Goal: Transaction & Acquisition: Purchase product/service

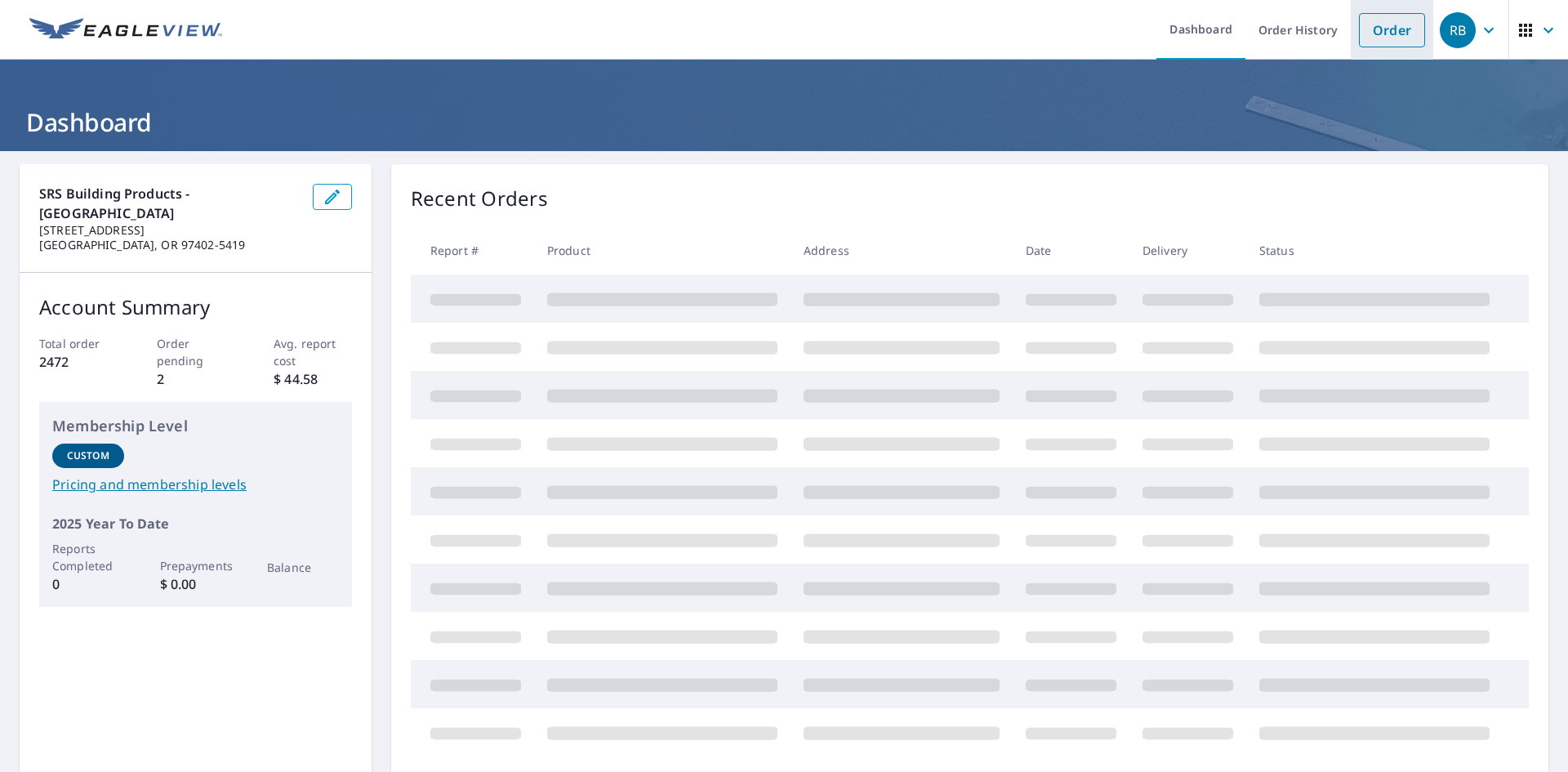
click at [1364, 33] on link "Order" at bounding box center [1392, 30] width 66 height 34
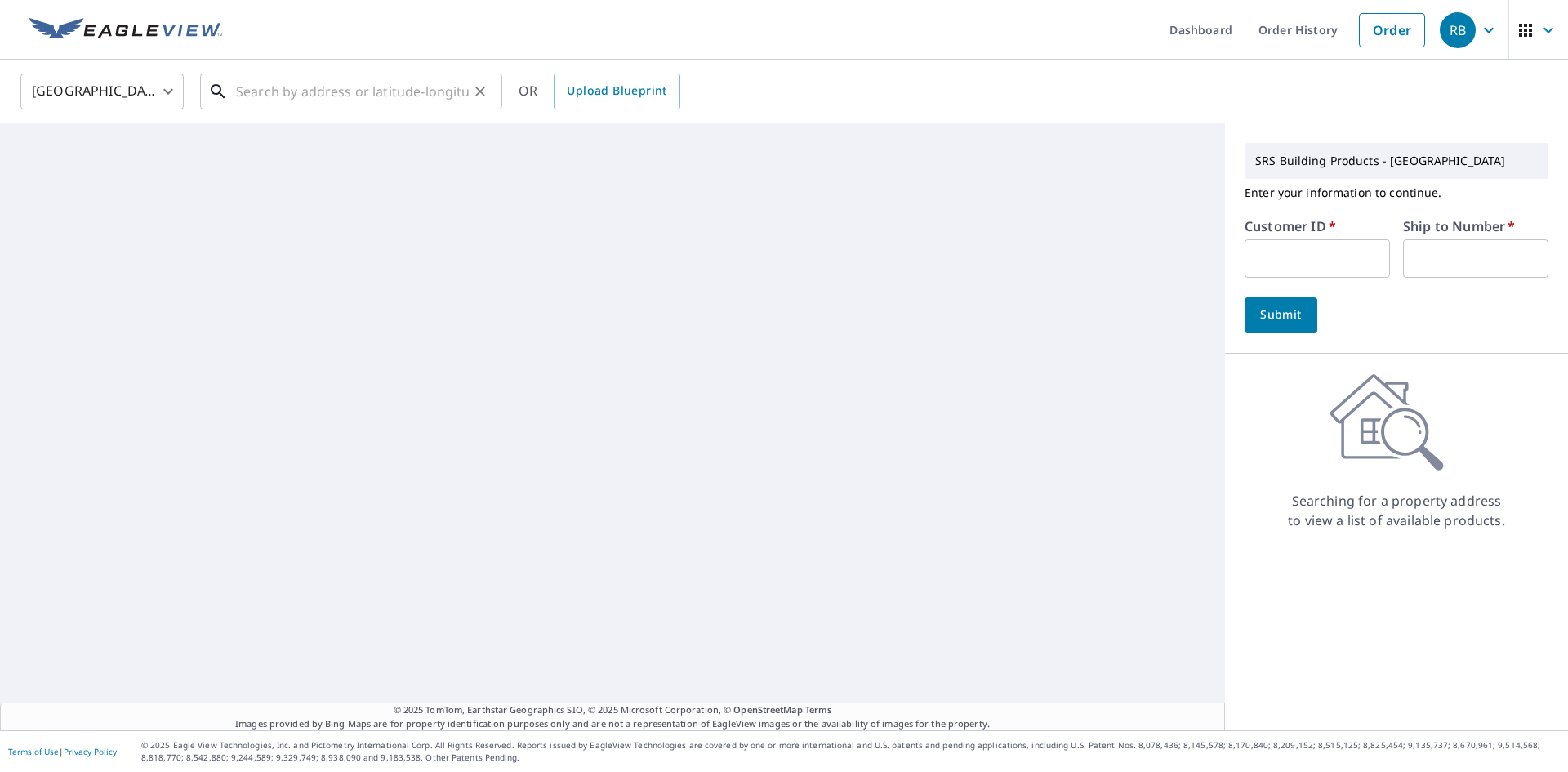
click at [291, 91] on input "text" at bounding box center [352, 91] width 233 height 46
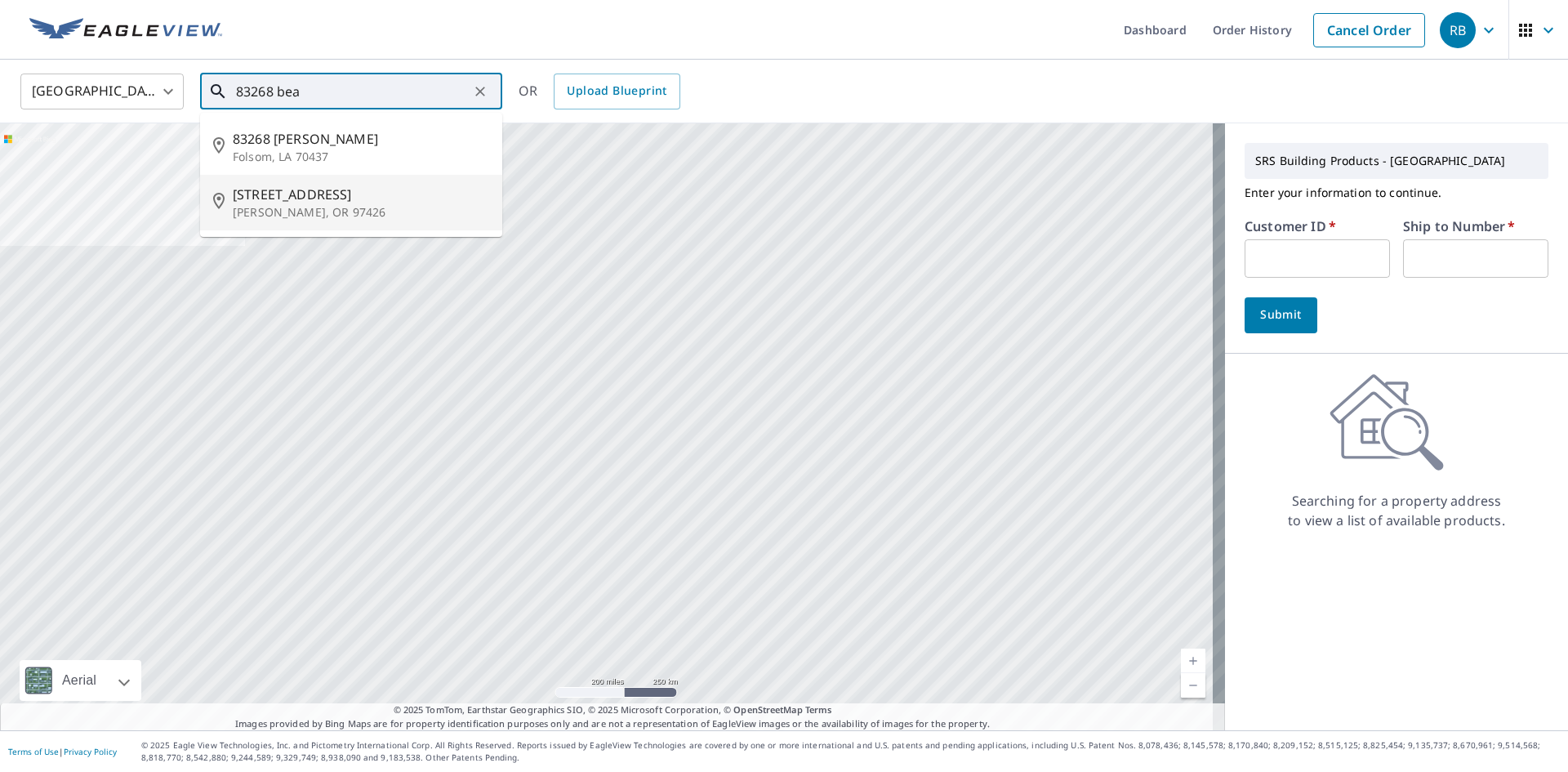
click at [324, 187] on span "[STREET_ADDRESS]" at bounding box center [361, 194] width 256 height 20
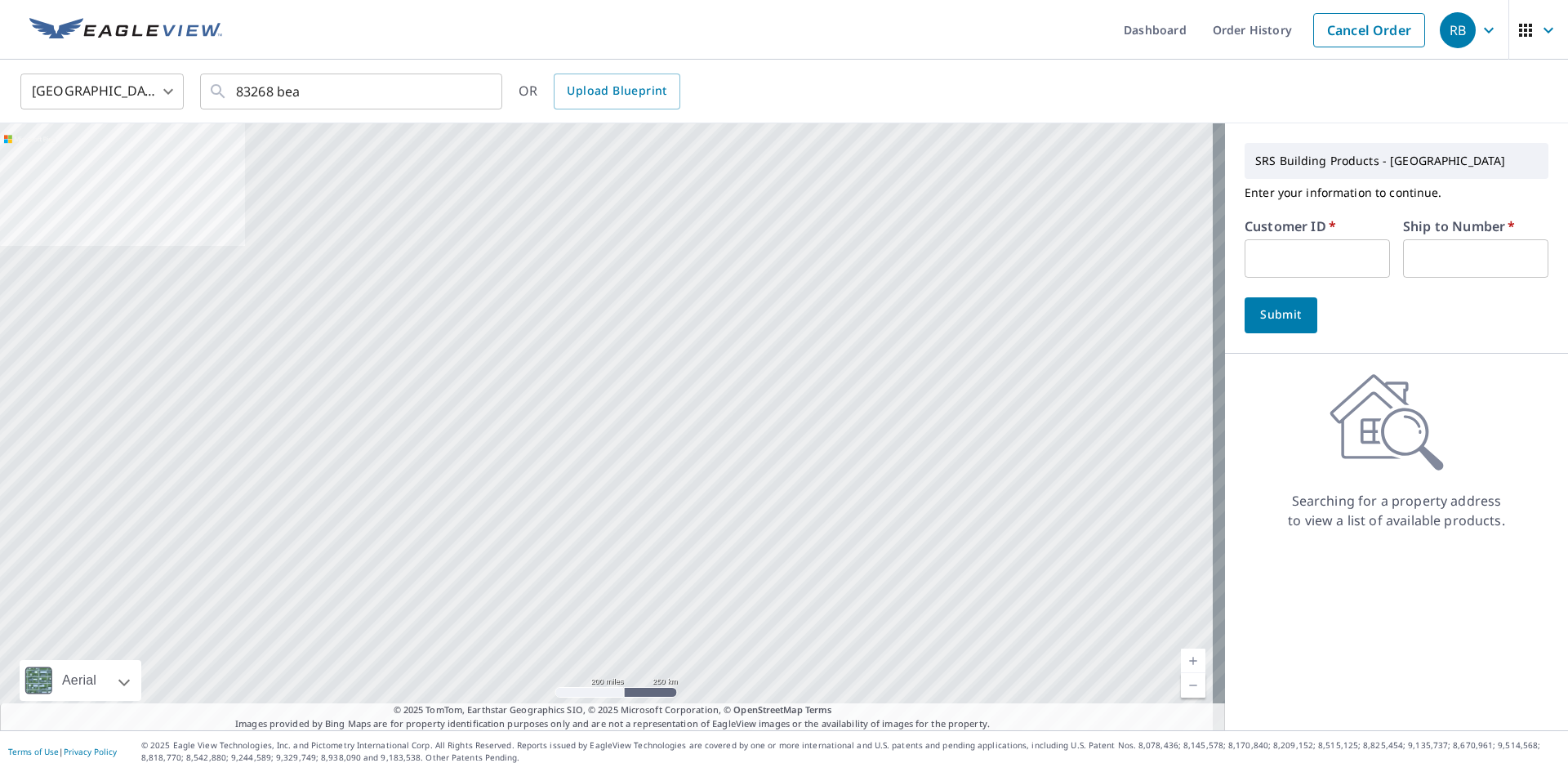
type input "[STREET_ADDRESS][PERSON_NAME]"
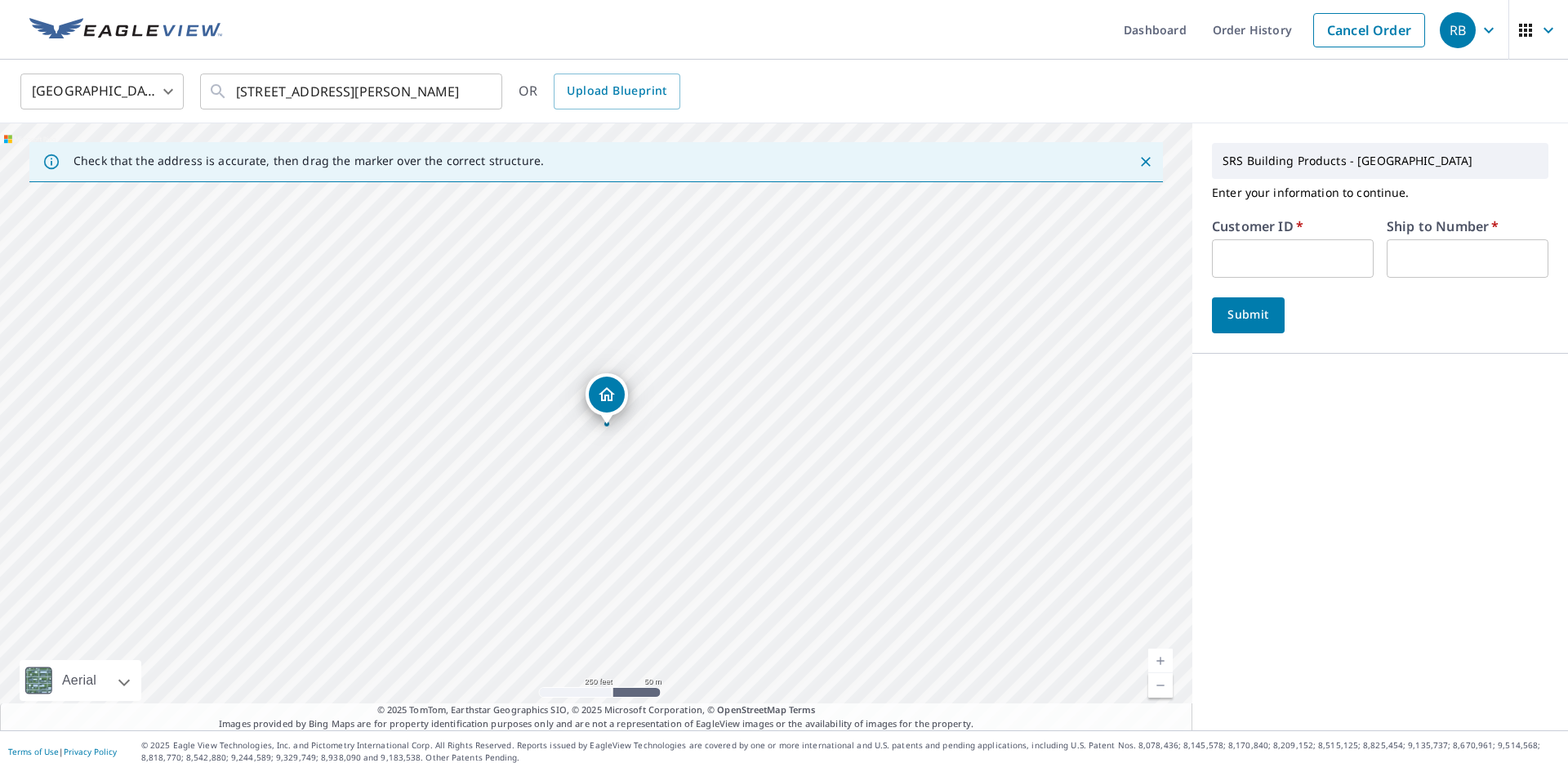
click at [1302, 244] on input "text" at bounding box center [1293, 259] width 162 height 39
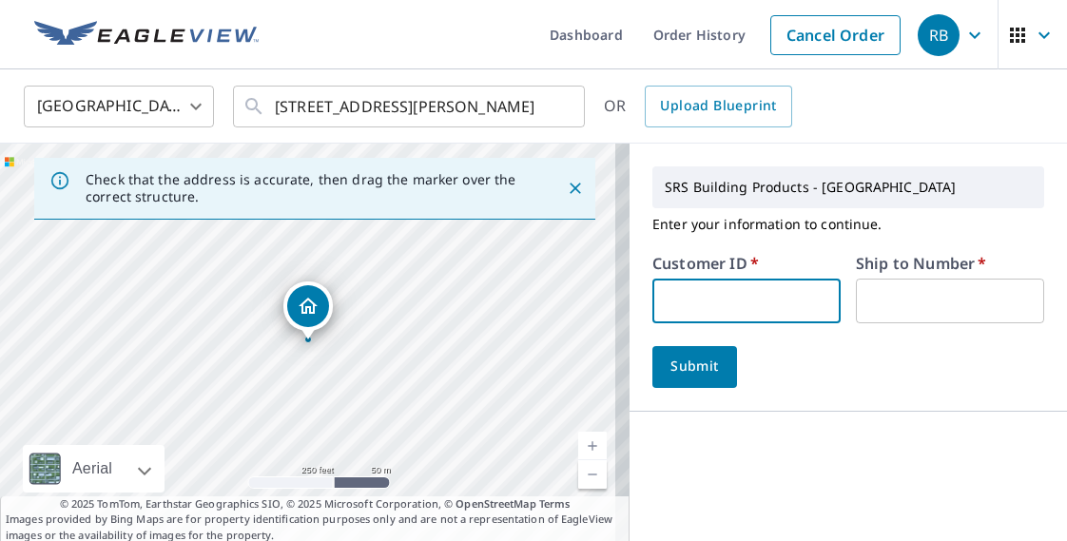
paste input "RFC320"
type input "RFC320"
click at [928, 308] on input "text" at bounding box center [950, 301] width 188 height 45
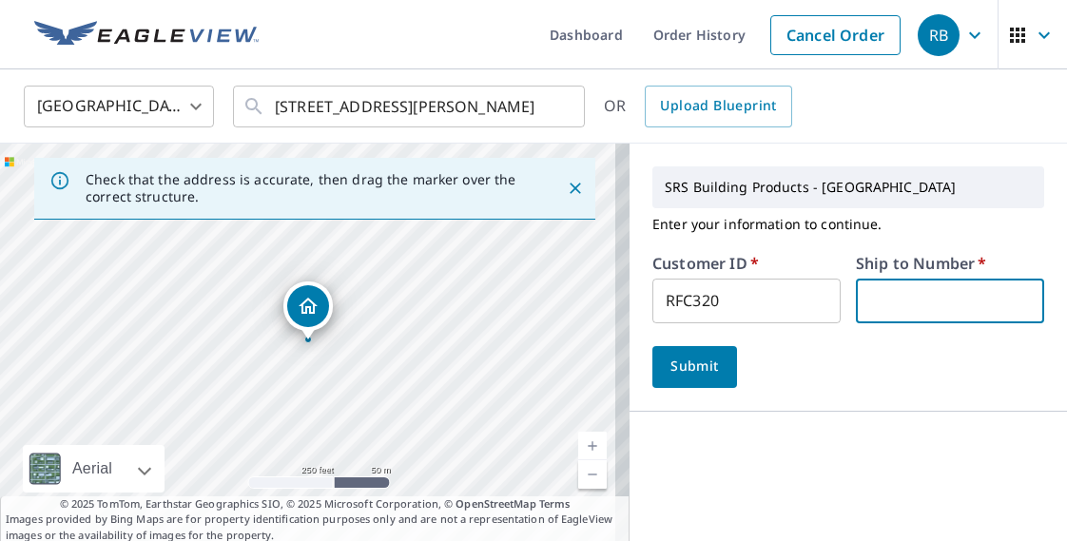
type input "1"
click at [682, 364] on span "Submit" at bounding box center [694, 367] width 54 height 24
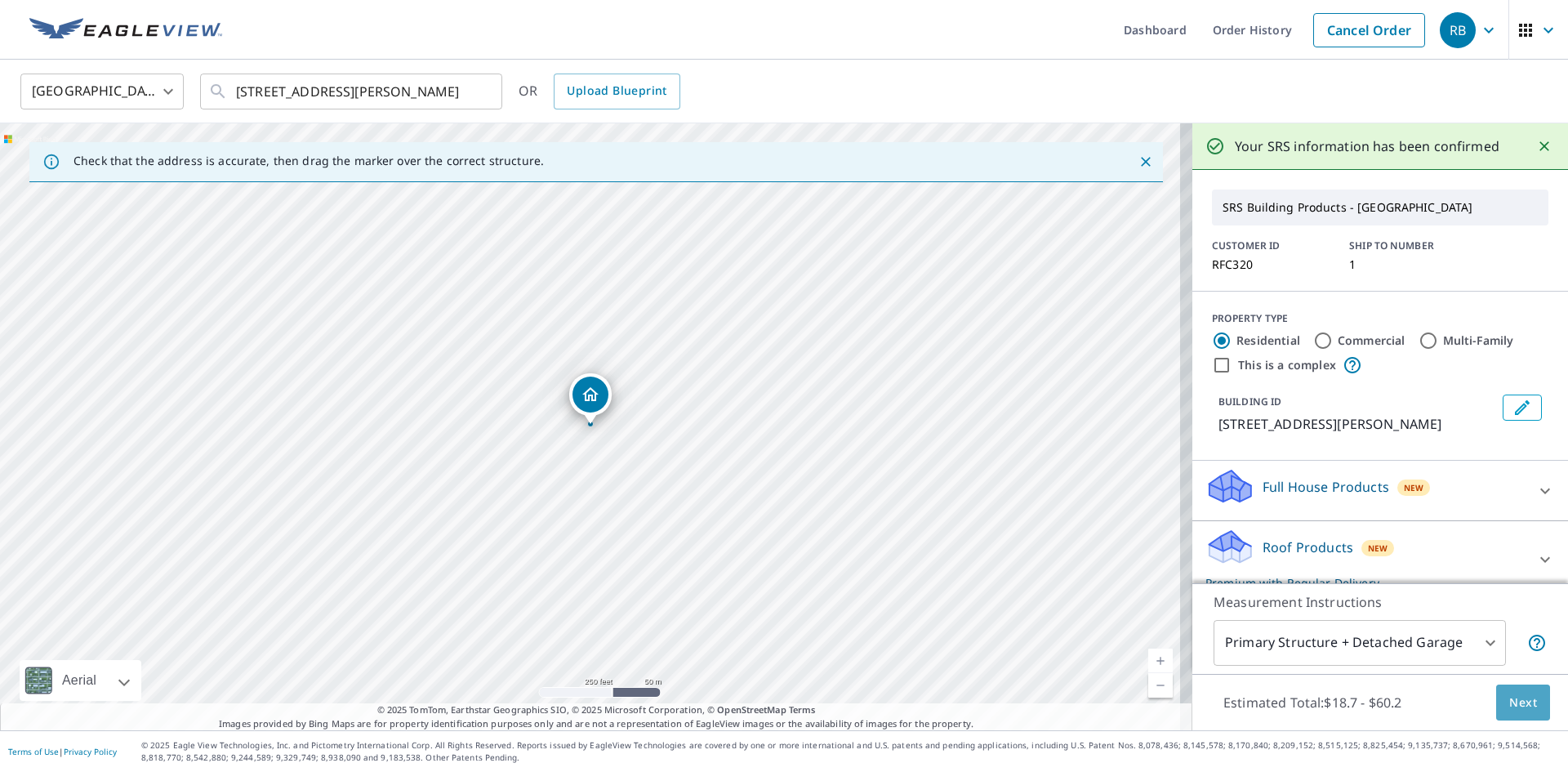
click at [1520, 697] on span "Next" at bounding box center [1523, 703] width 27 height 21
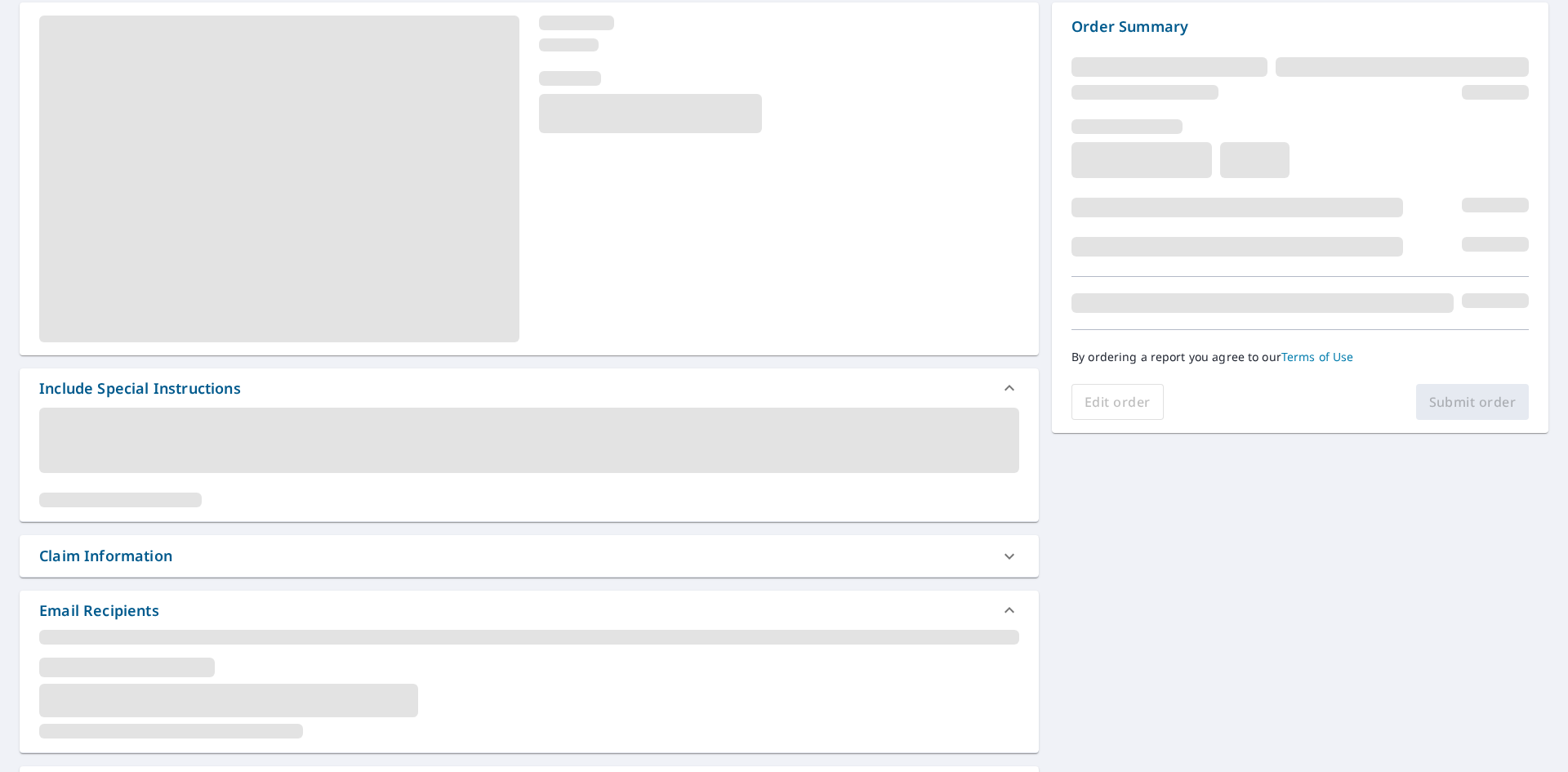
scroll to position [163, 0]
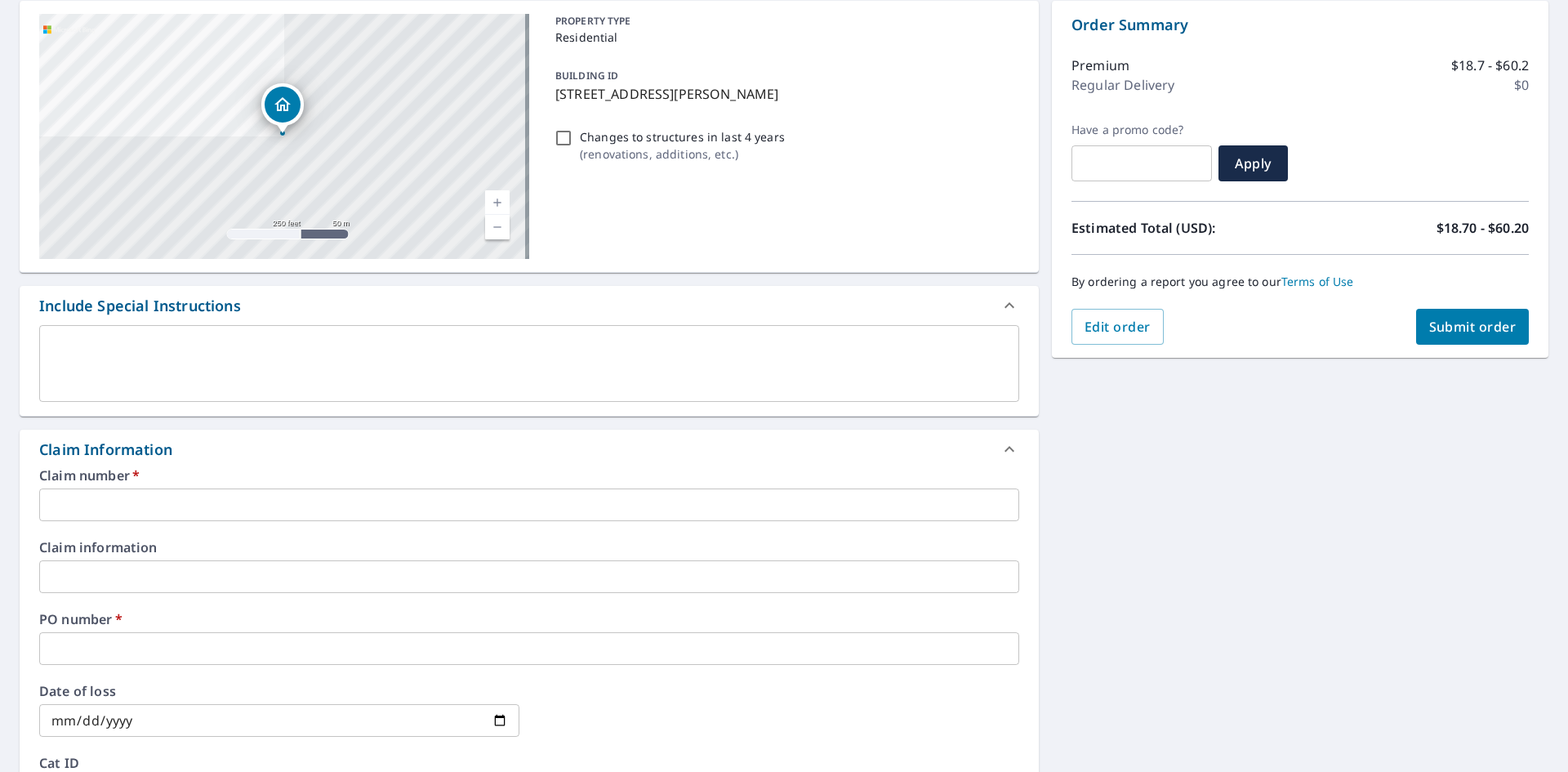
drag, startPoint x: 172, startPoint y: 518, endPoint x: 196, endPoint y: 511, distance: 25.0
click at [172, 518] on input "text" at bounding box center [529, 505] width 980 height 33
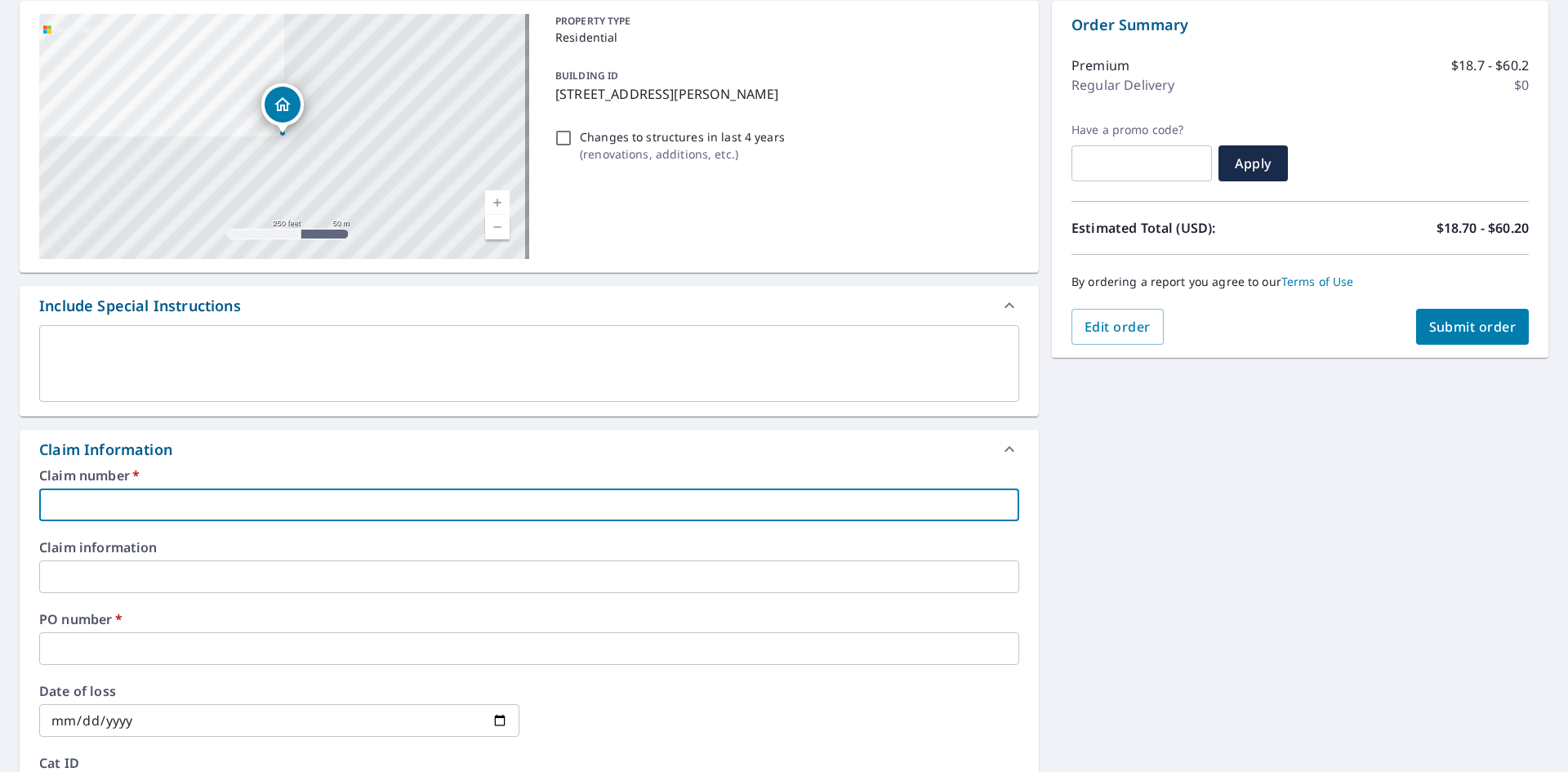
type input "DM/ MJ"
click at [146, 636] on input "text" at bounding box center [529, 649] width 980 height 33
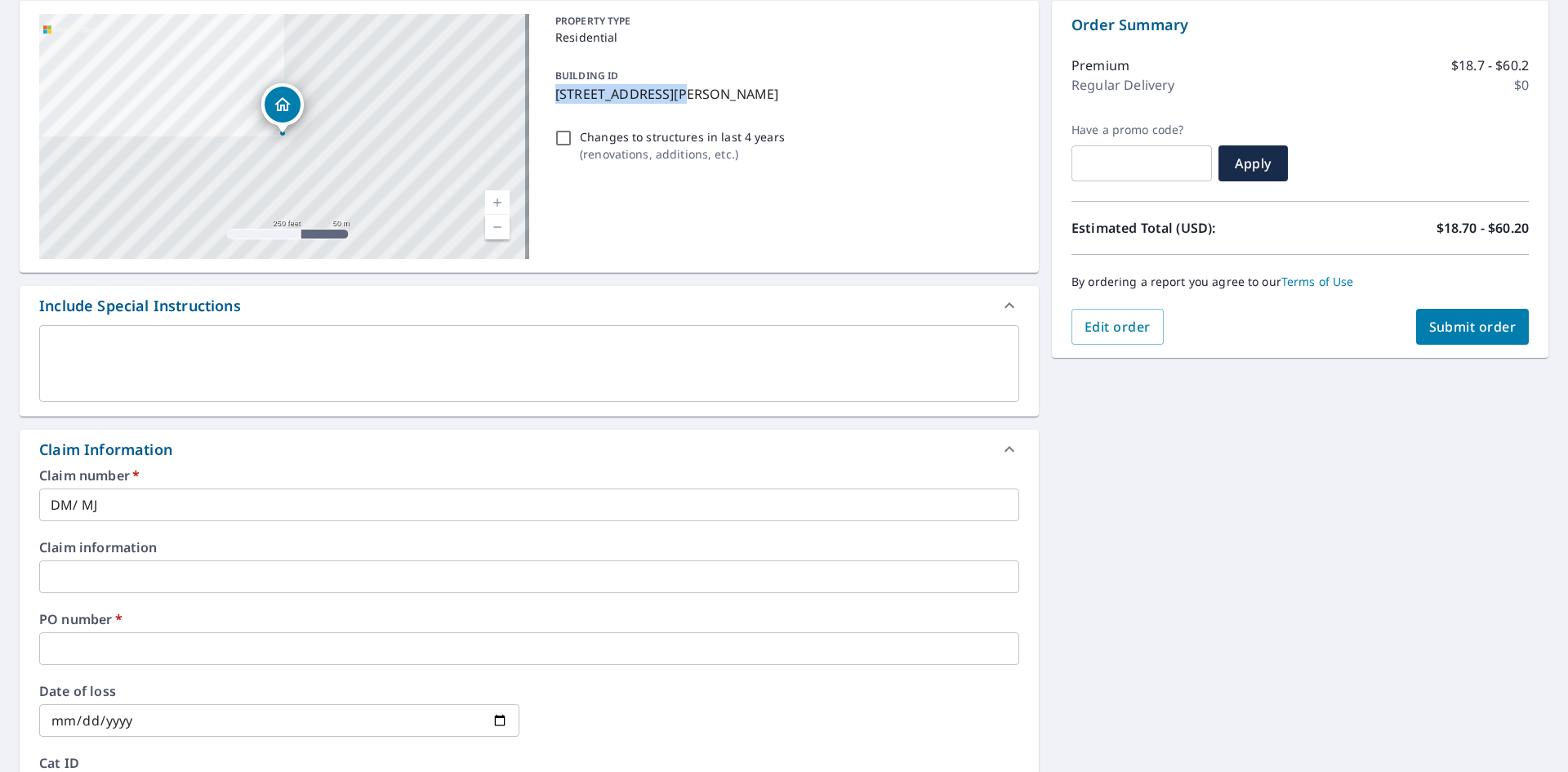
drag, startPoint x: 552, startPoint y: 93, endPoint x: 674, endPoint y: 94, distance: 122.0
click at [674, 94] on p "[STREET_ADDRESS][PERSON_NAME]" at bounding box center [784, 94] width 457 height 20
checkbox input "true"
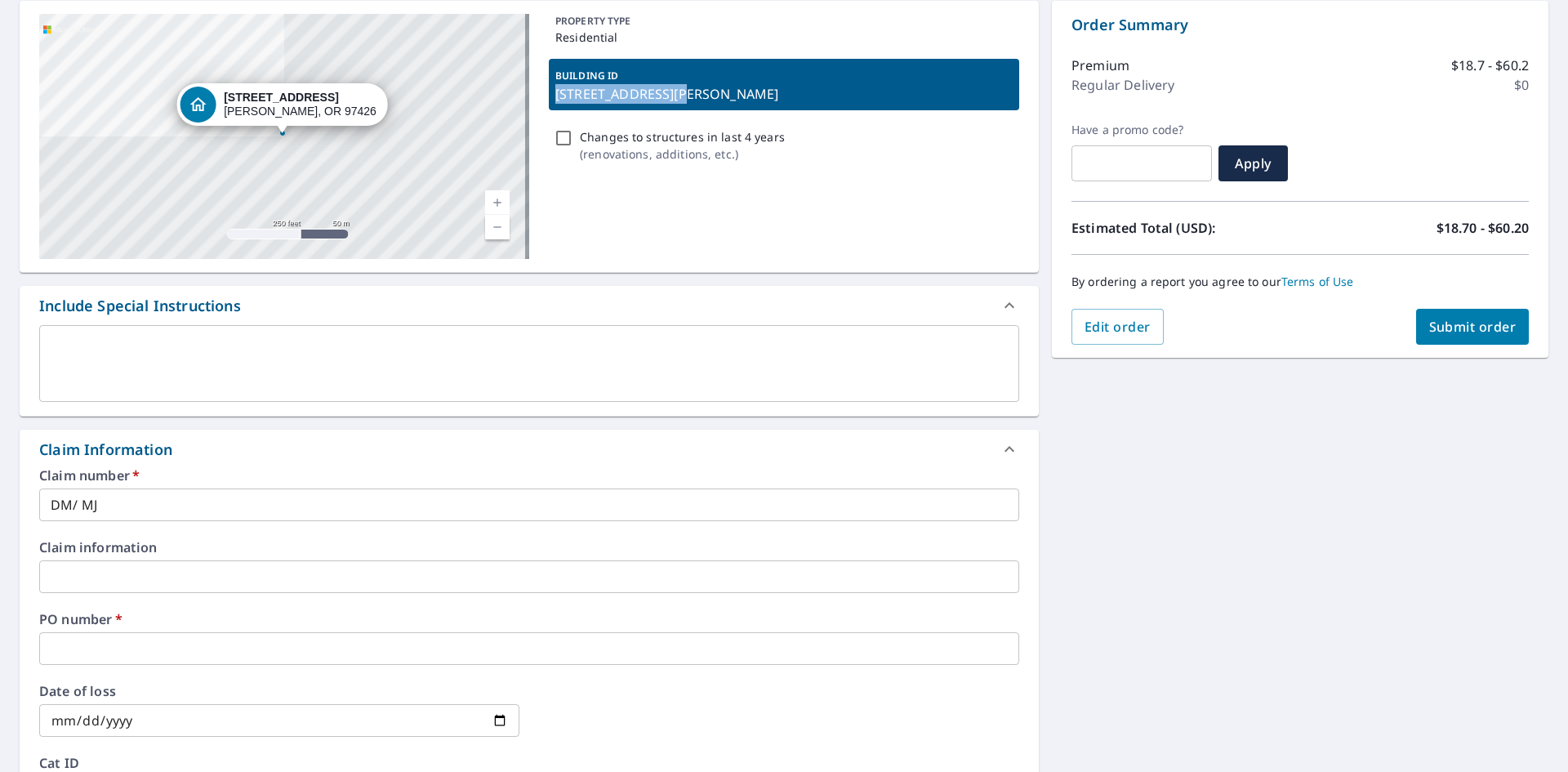
copy p "[STREET_ADDRESS]"
click at [143, 643] on input "text" at bounding box center [529, 649] width 980 height 33
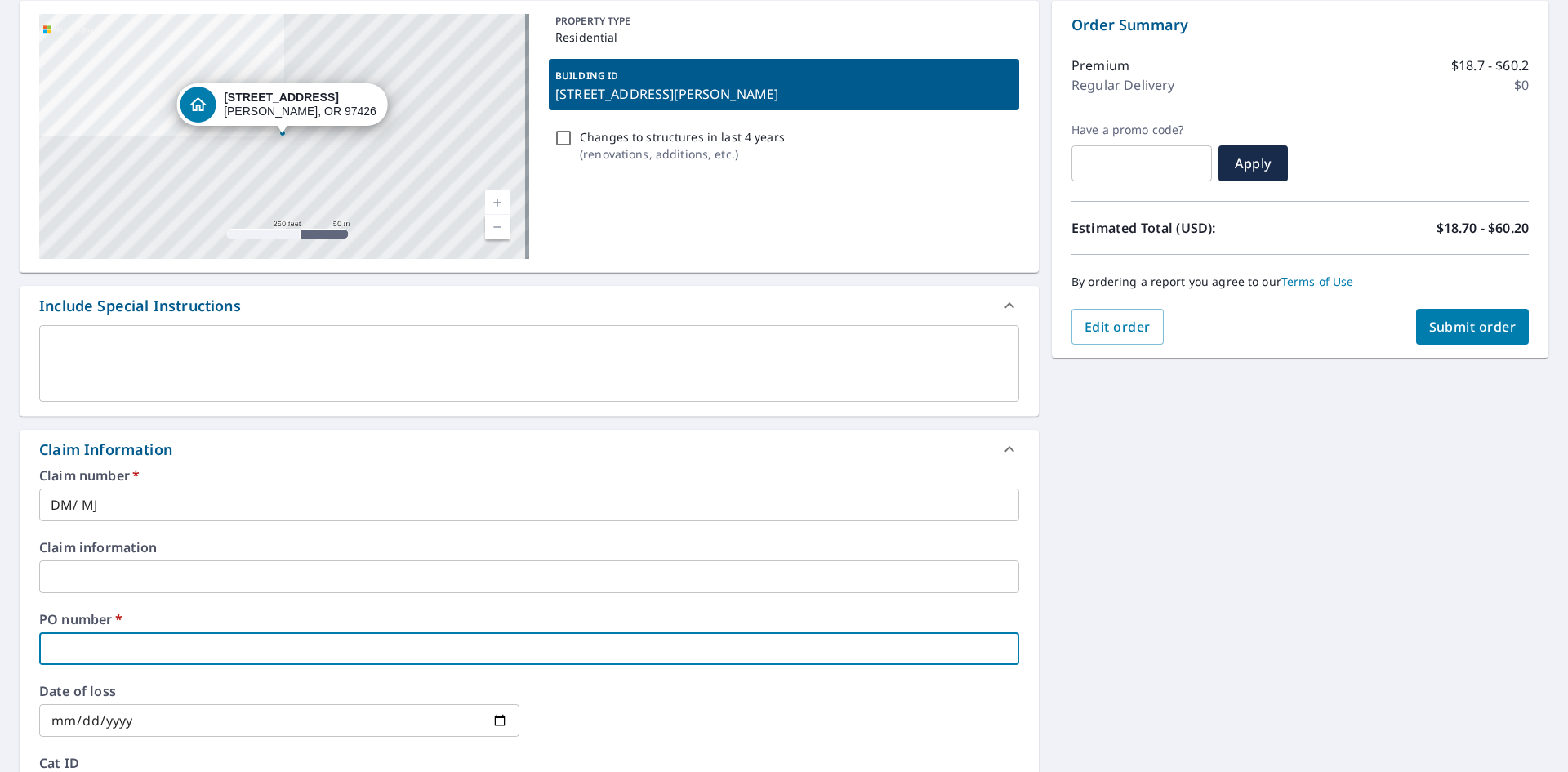
paste input "[STREET_ADDRESS]"
type input "[STREET_ADDRESS]"
checkbox input "true"
